Goal: Task Accomplishment & Management: Complete application form

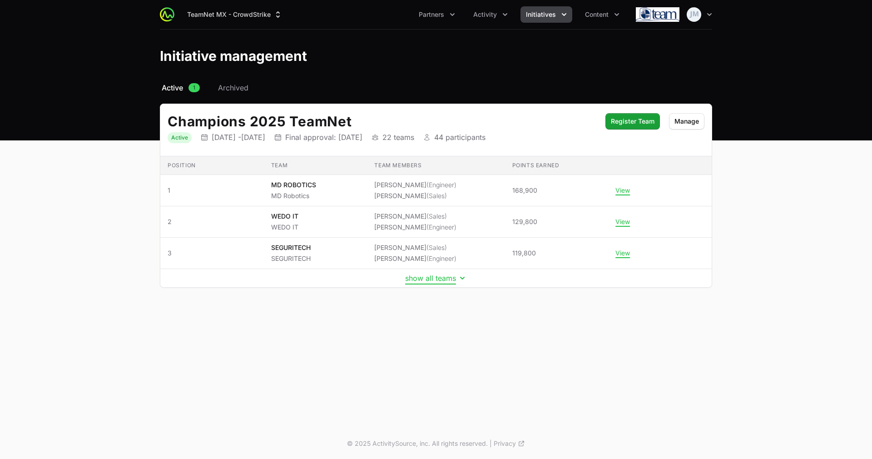
click at [438, 278] on button "show all teams" at bounding box center [436, 277] width 62 height 9
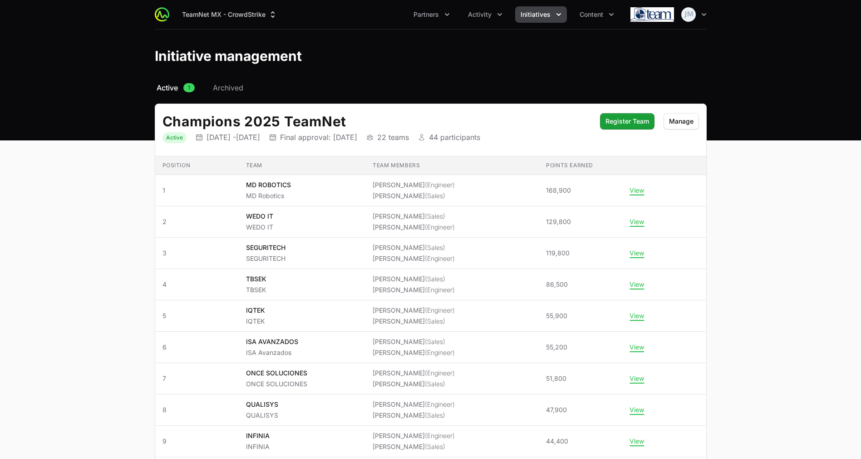
click at [172, 85] on span "Active" at bounding box center [167, 87] width 21 height 11
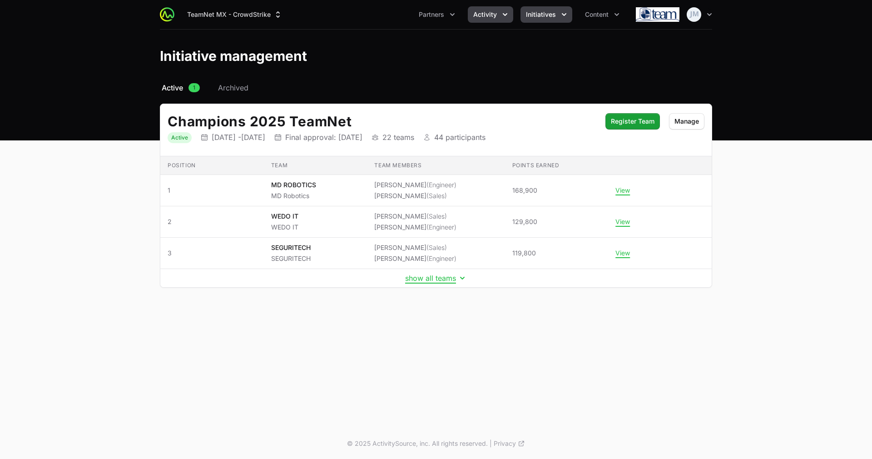
click at [481, 12] on span "Activity" at bounding box center [485, 14] width 24 height 9
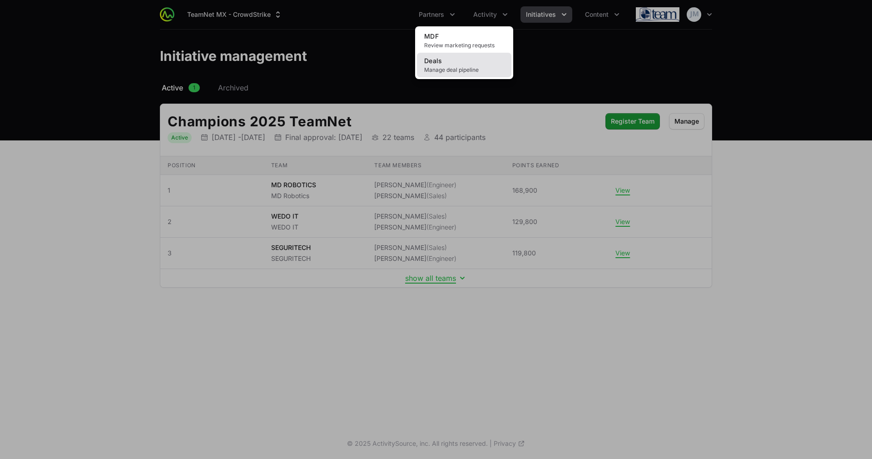
click at [442, 64] on span "Deals" at bounding box center [433, 61] width 18 height 8
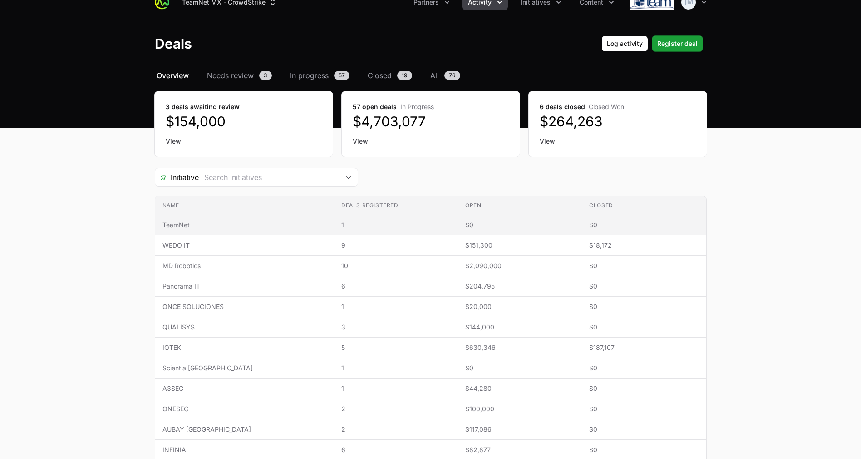
scroll to position [14, 0]
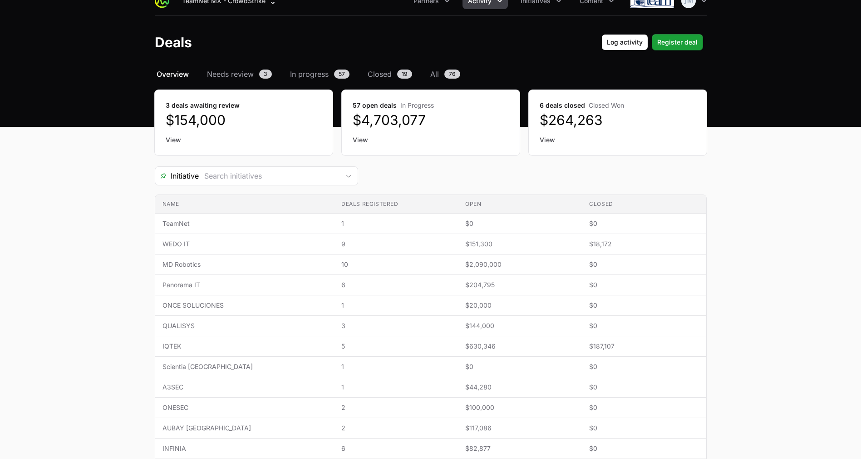
click at [555, 140] on link "View" at bounding box center [618, 139] width 156 height 9
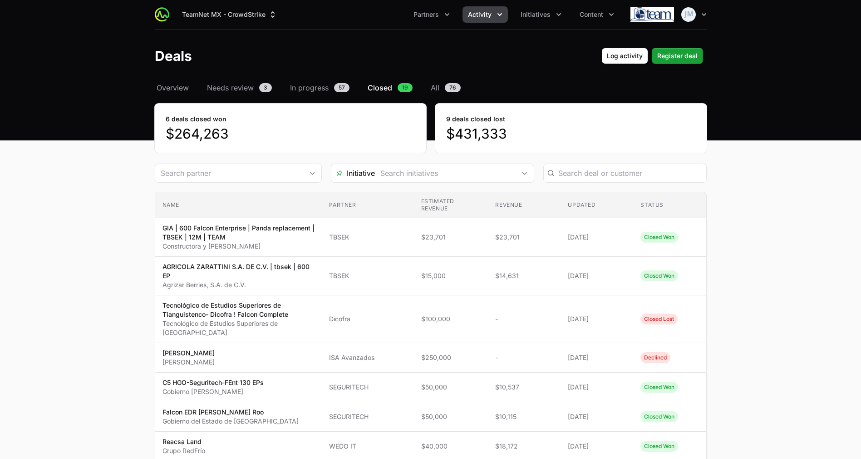
click at [479, 20] on button "Activity" at bounding box center [485, 14] width 45 height 16
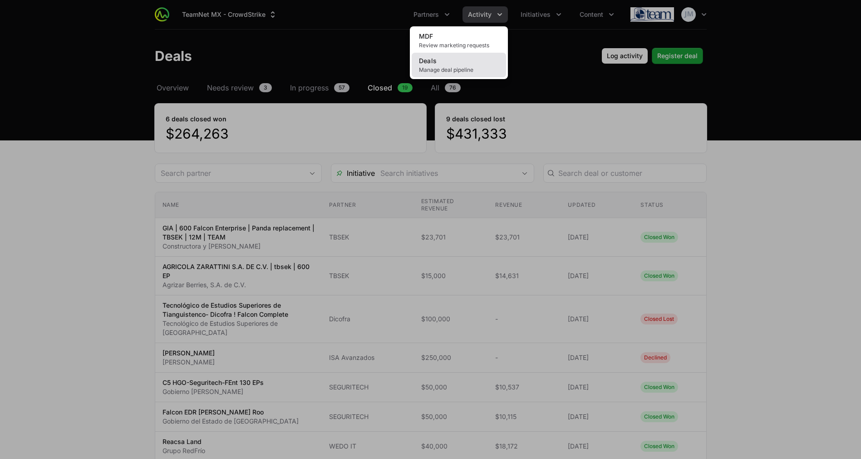
click at [453, 63] on link "Deals Manage deal pipeline" at bounding box center [459, 65] width 94 height 25
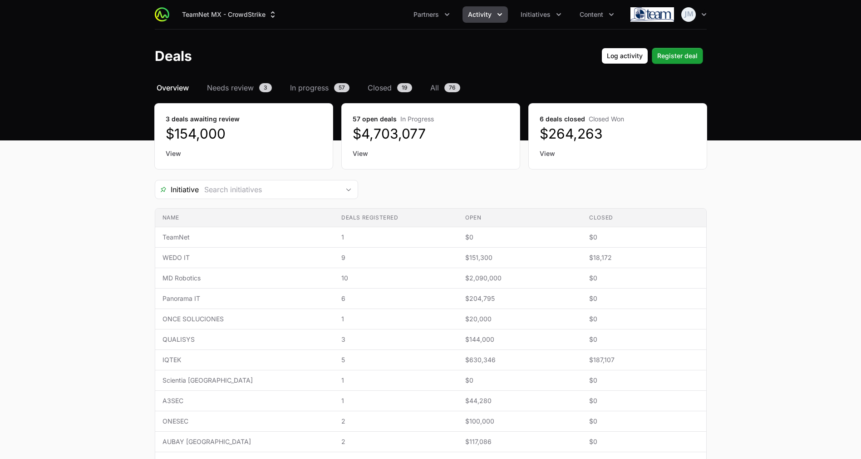
click at [548, 16] on span "Initiatives" at bounding box center [536, 14] width 30 height 9
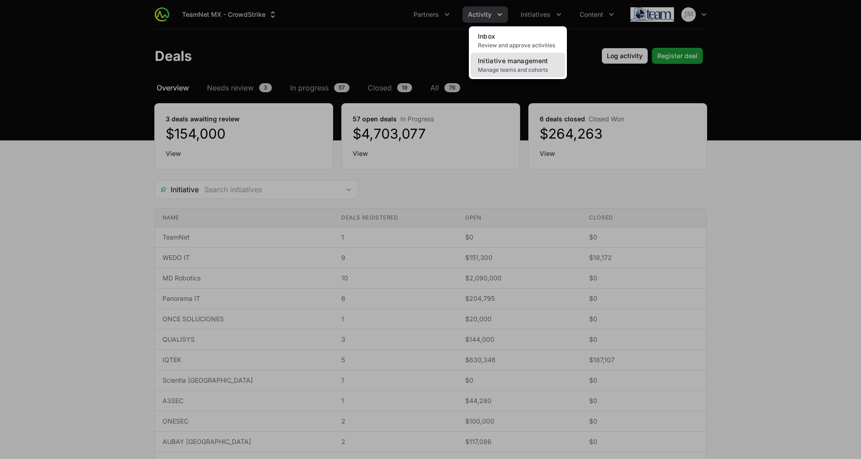
click at [514, 66] on span "Manage teams and cohorts" at bounding box center [518, 69] width 80 height 7
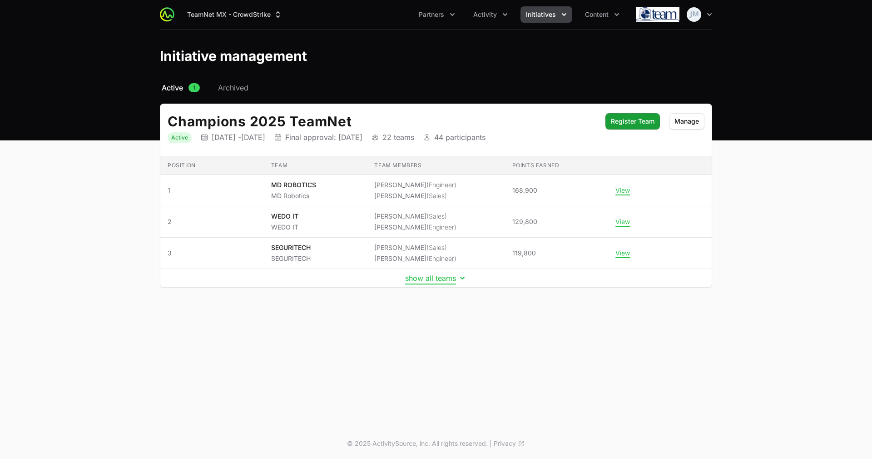
click at [447, 277] on button "show all teams" at bounding box center [436, 277] width 62 height 9
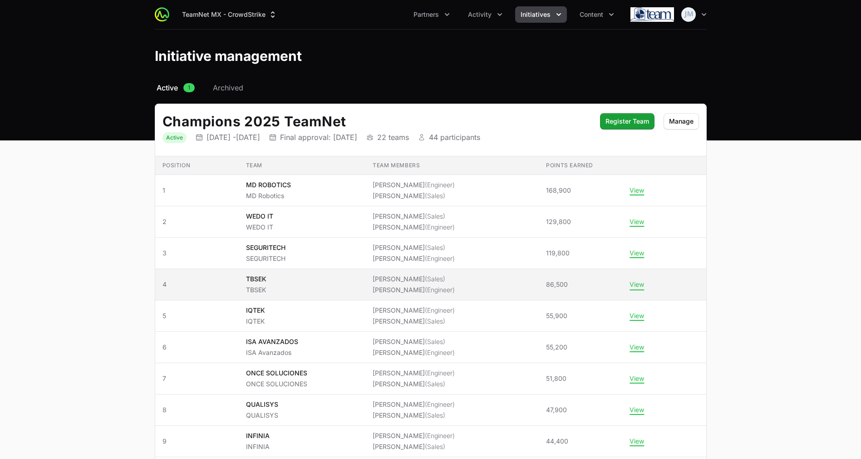
click at [631, 283] on button "View" at bounding box center [637, 284] width 15 height 8
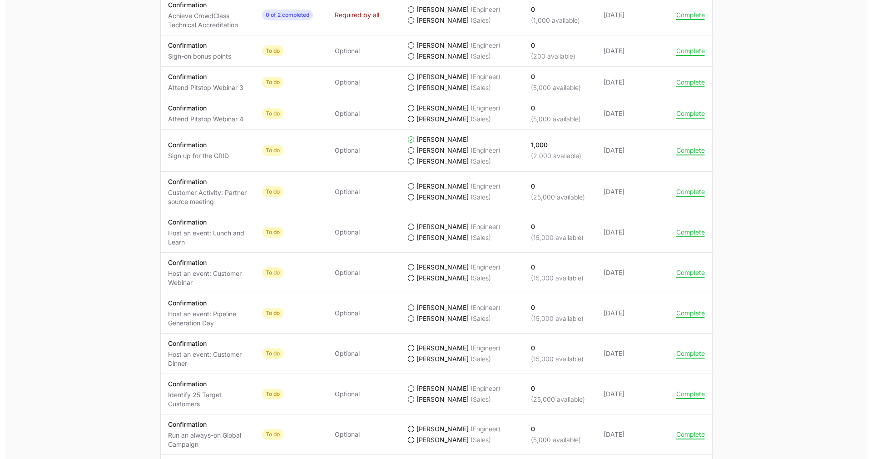
scroll to position [697, 0]
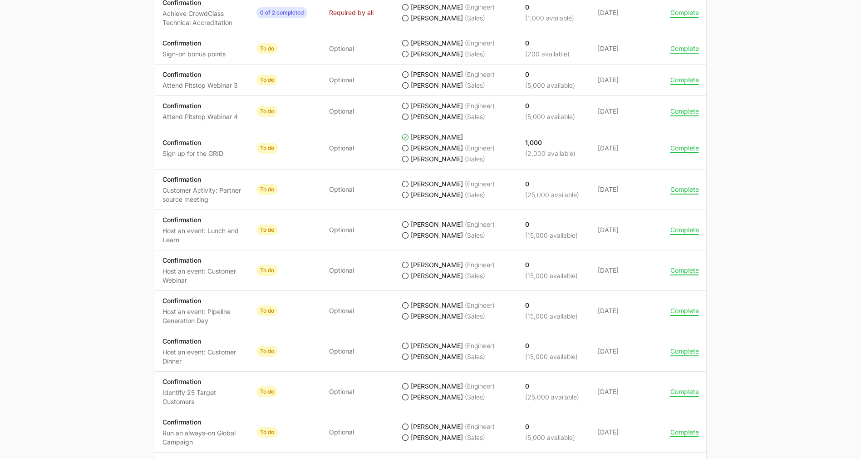
click at [410, 277] on li "[PERSON_NAME] (Sales)" at bounding box center [456, 275] width 109 height 9
click at [678, 268] on button "Complete" at bounding box center [685, 270] width 29 height 8
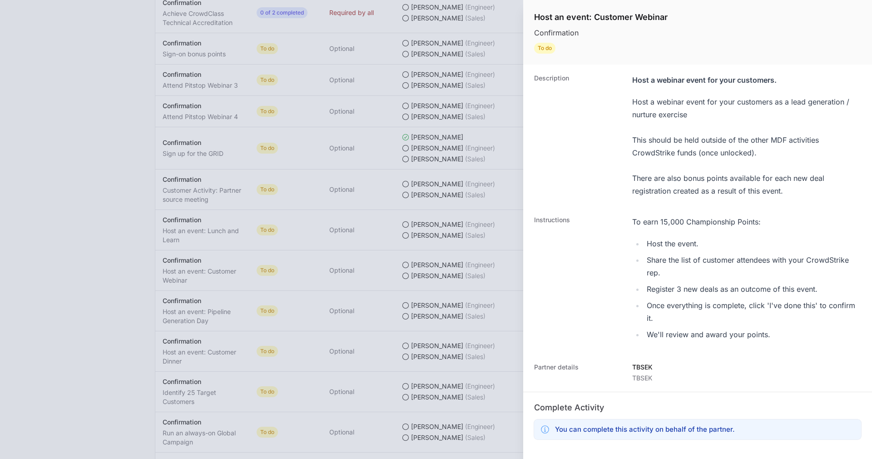
scroll to position [145, 0]
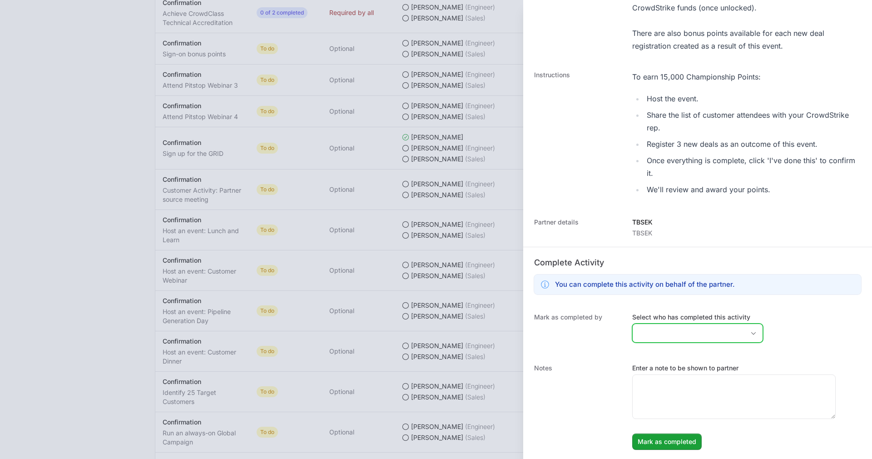
click at [661, 336] on input "Select who has completed this activity" at bounding box center [688, 333] width 112 height 18
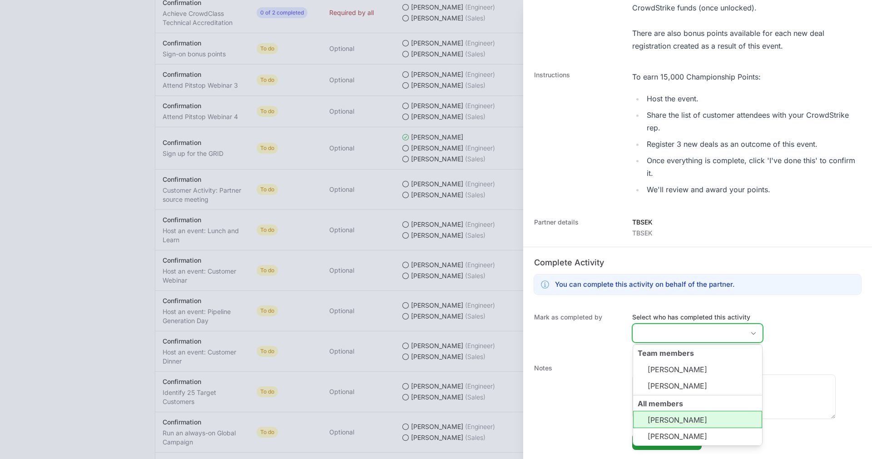
click at [673, 421] on li "[PERSON_NAME]" at bounding box center [697, 418] width 129 height 17
type input "[PERSON_NAME],"
click at [641, 420] on polygon "All members" at bounding box center [640, 419] width 7 height 6
click at [662, 417] on li "[PERSON_NAME]" at bounding box center [697, 418] width 129 height 17
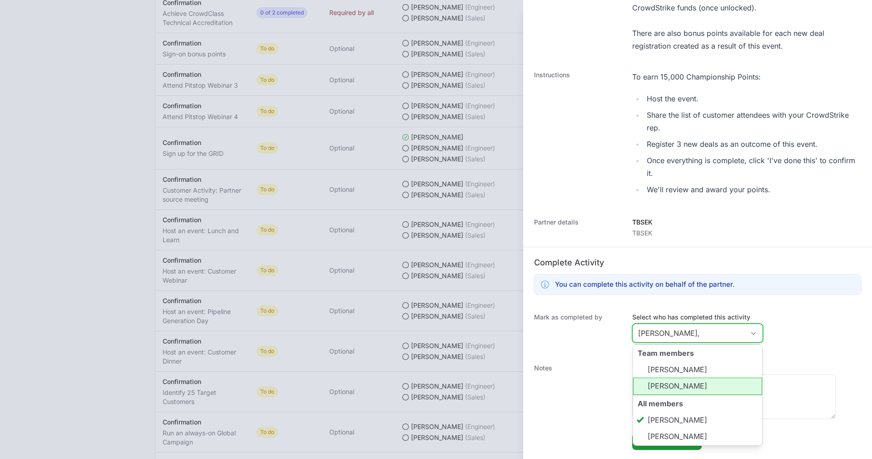
click at [706, 385] on li "[PERSON_NAME]" at bounding box center [697, 385] width 129 height 17
click at [702, 381] on li "[PERSON_NAME]" at bounding box center [697, 385] width 129 height 17
type input "[PERSON_NAME]"
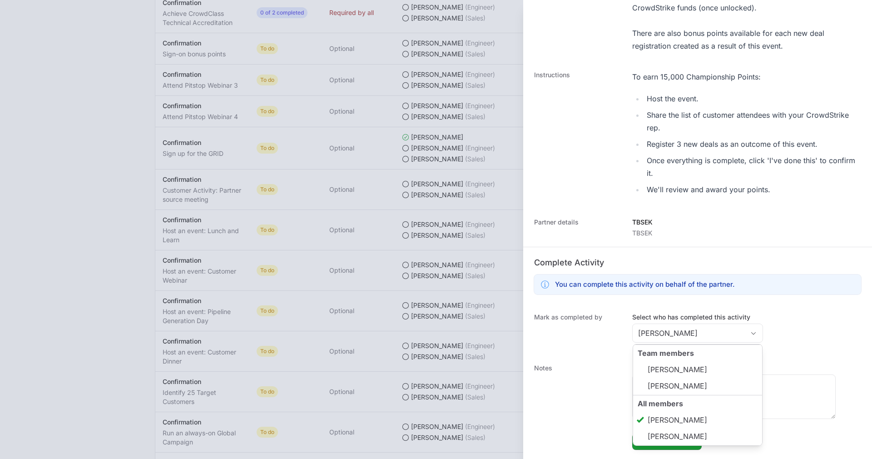
click at [459, 301] on div at bounding box center [436, 229] width 872 height 459
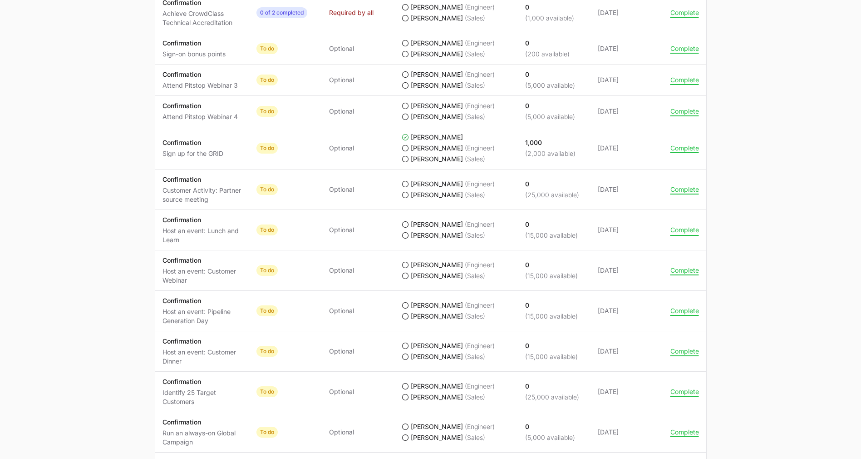
click at [688, 231] on button "Complete" at bounding box center [685, 230] width 29 height 8
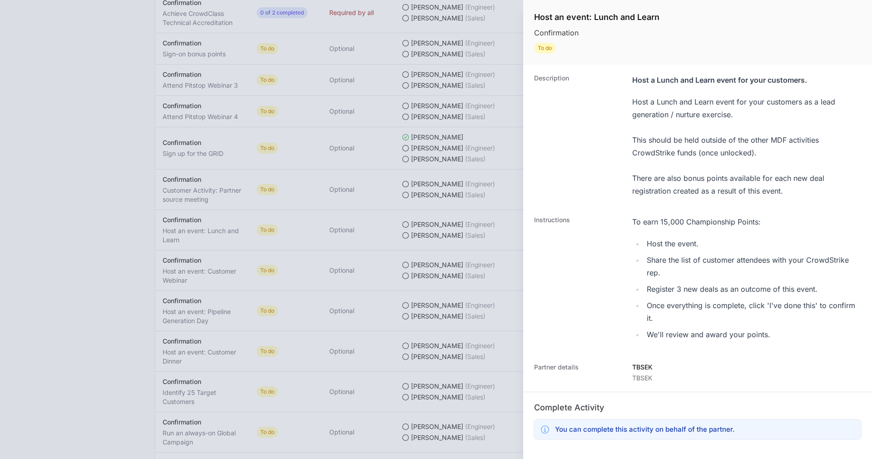
scroll to position [145, 0]
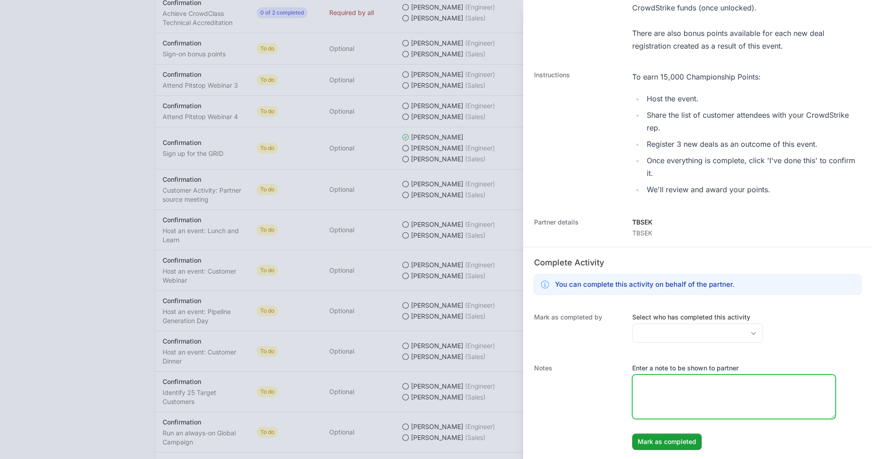
click at [681, 383] on textarea "Enter a note to be shown to partner" at bounding box center [733, 397] width 203 height 44
paste textarea "Las amenazas por email han evolucionado. Aprende cómo prevenirlas con IA"
type textarea "Las amenazas por email han evolucionado. Aprende cómo prevenirlas con IA"
drag, startPoint x: 739, startPoint y: 393, endPoint x: 600, endPoint y: 364, distance: 141.9
click at [600, 364] on div "Notes Enter a note to be shown to partner Las amenazas por email han evoluciona…" at bounding box center [697, 406] width 349 height 104
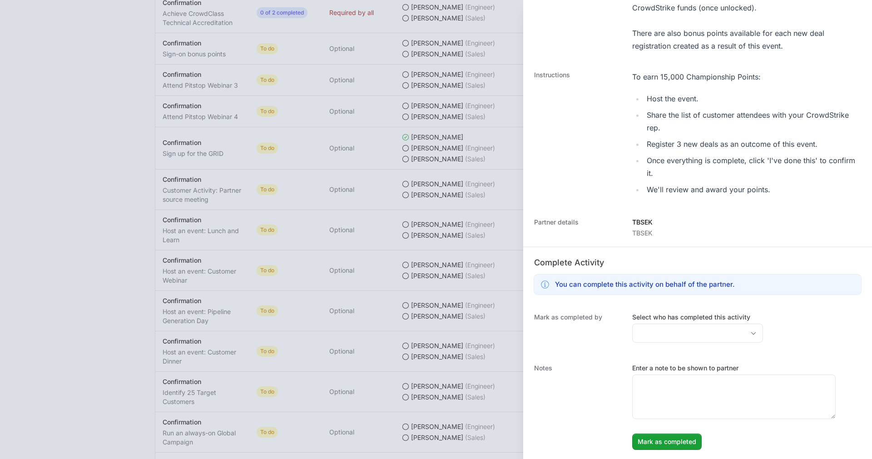
click at [463, 307] on div at bounding box center [436, 229] width 872 height 459
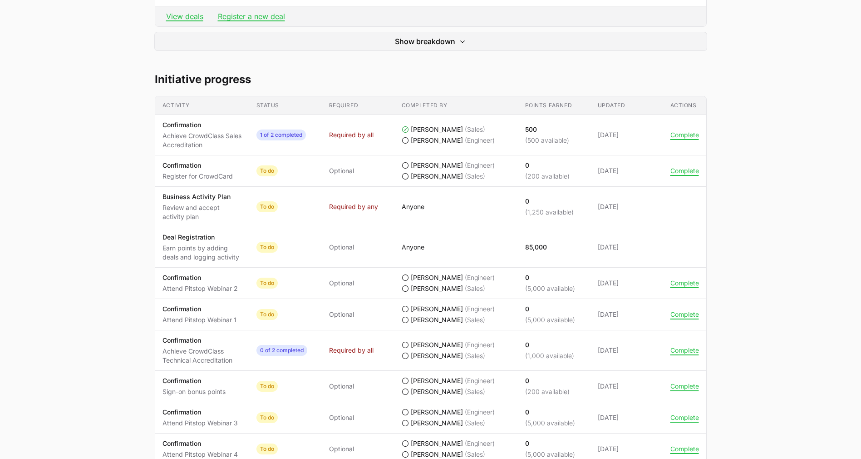
scroll to position [337, 0]
